Goal: Transaction & Acquisition: Book appointment/travel/reservation

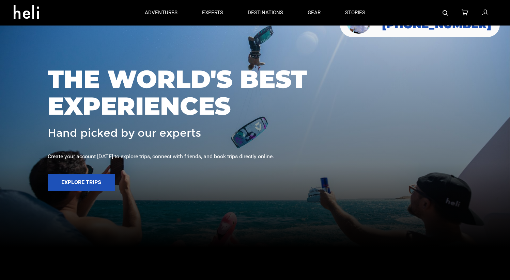
scroll to position [64, 0]
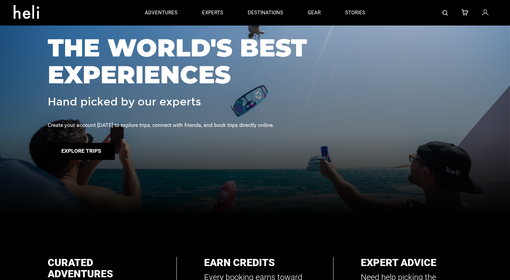
click at [69, 150] on button "Explore Trips" at bounding box center [81, 151] width 67 height 17
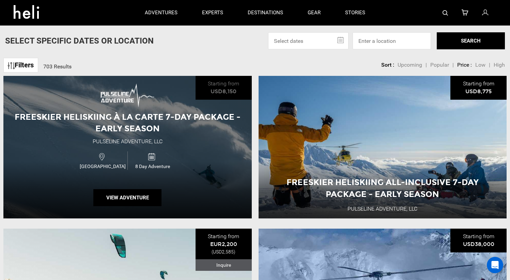
click at [131, 133] on span "Freeskier Heliskiing À La Carte 7-Day Package - Early Season" at bounding box center [128, 122] width 226 height 21
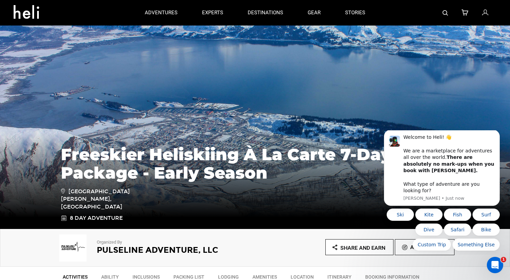
click at [266, 244] on ul "Share and Earn Add To Saved" at bounding box center [354, 247] width 199 height 16
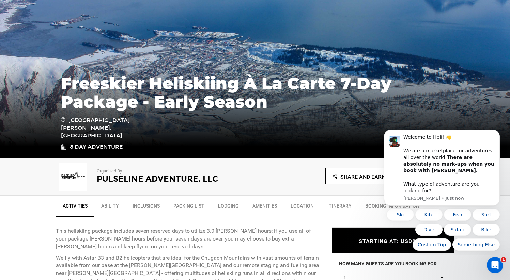
scroll to position [141, 0]
